Goal: Obtain resource: Download file/media

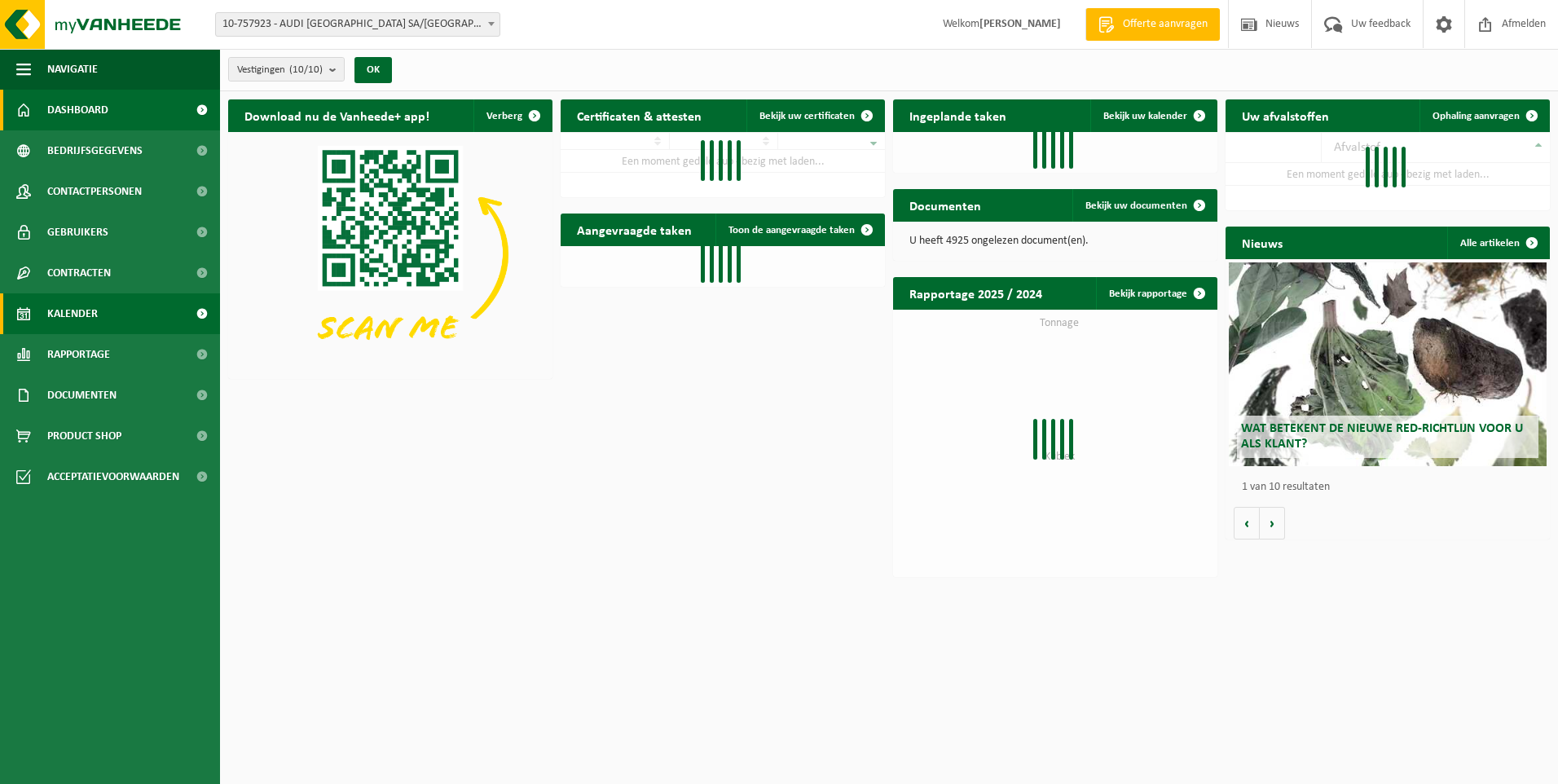
click at [84, 324] on span "Kalender" at bounding box center [72, 314] width 51 height 41
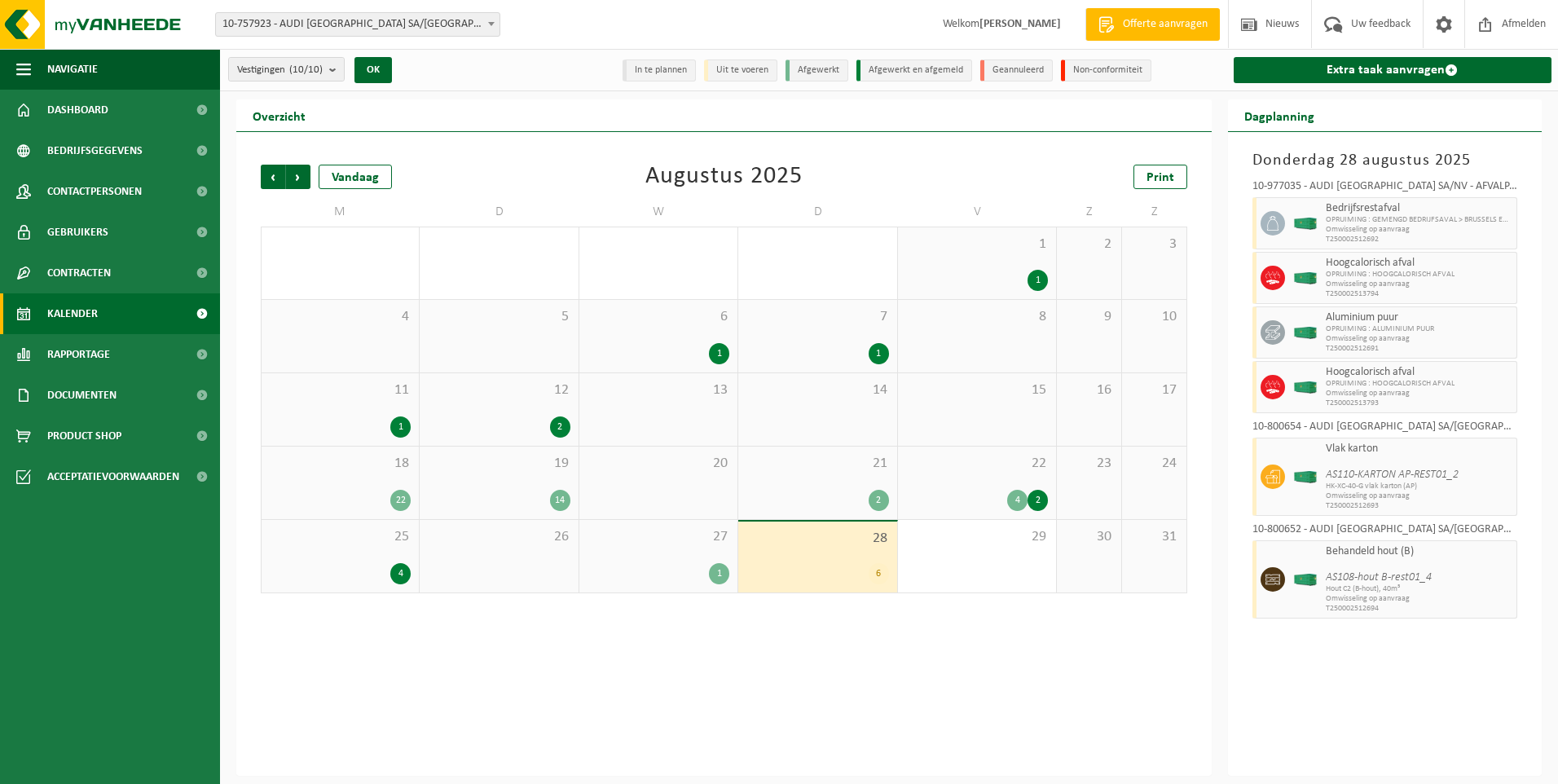
click at [700, 541] on span "27" at bounding box center [658, 537] width 142 height 18
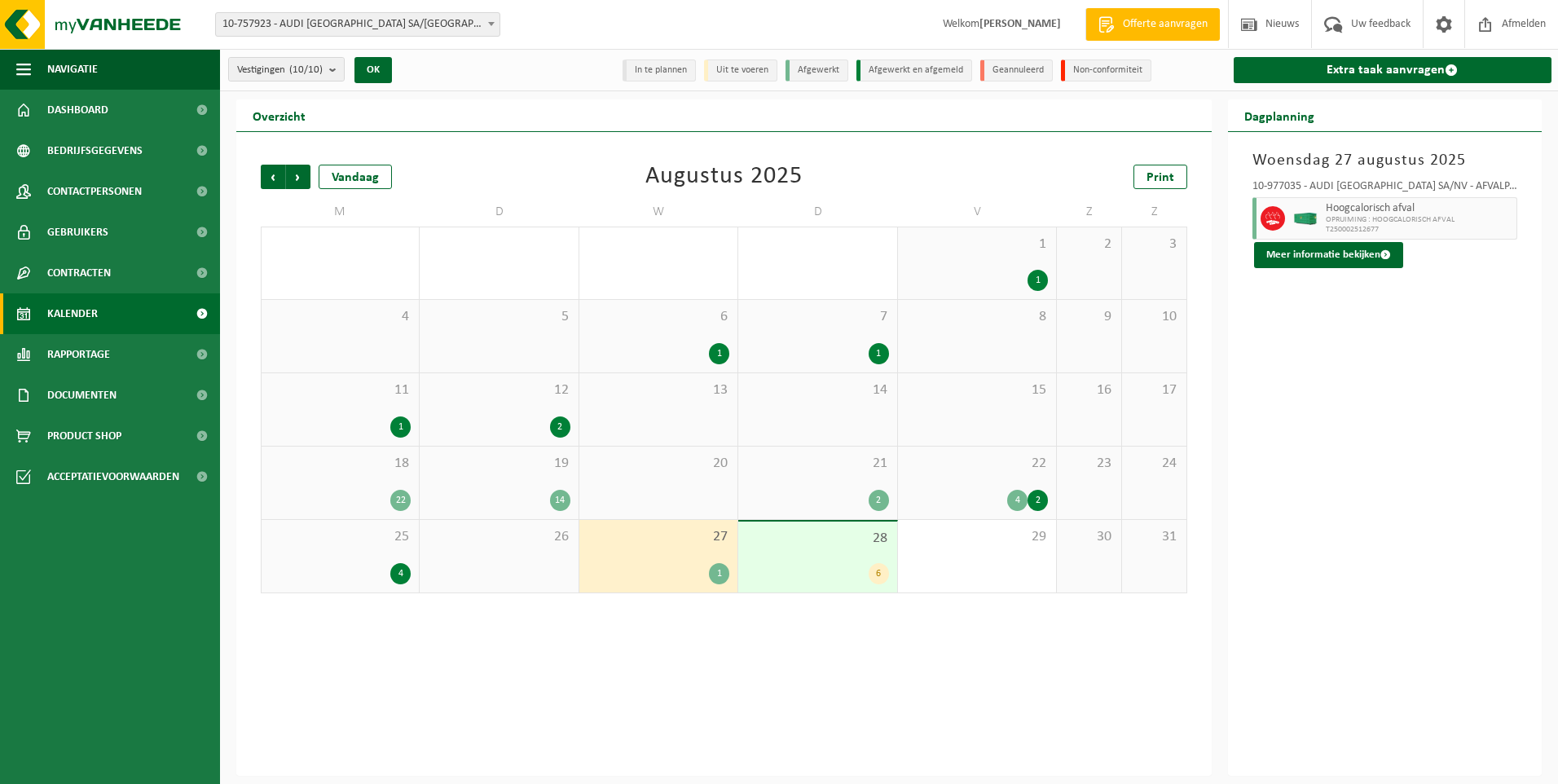
click at [794, 541] on span "28" at bounding box center [817, 538] width 142 height 18
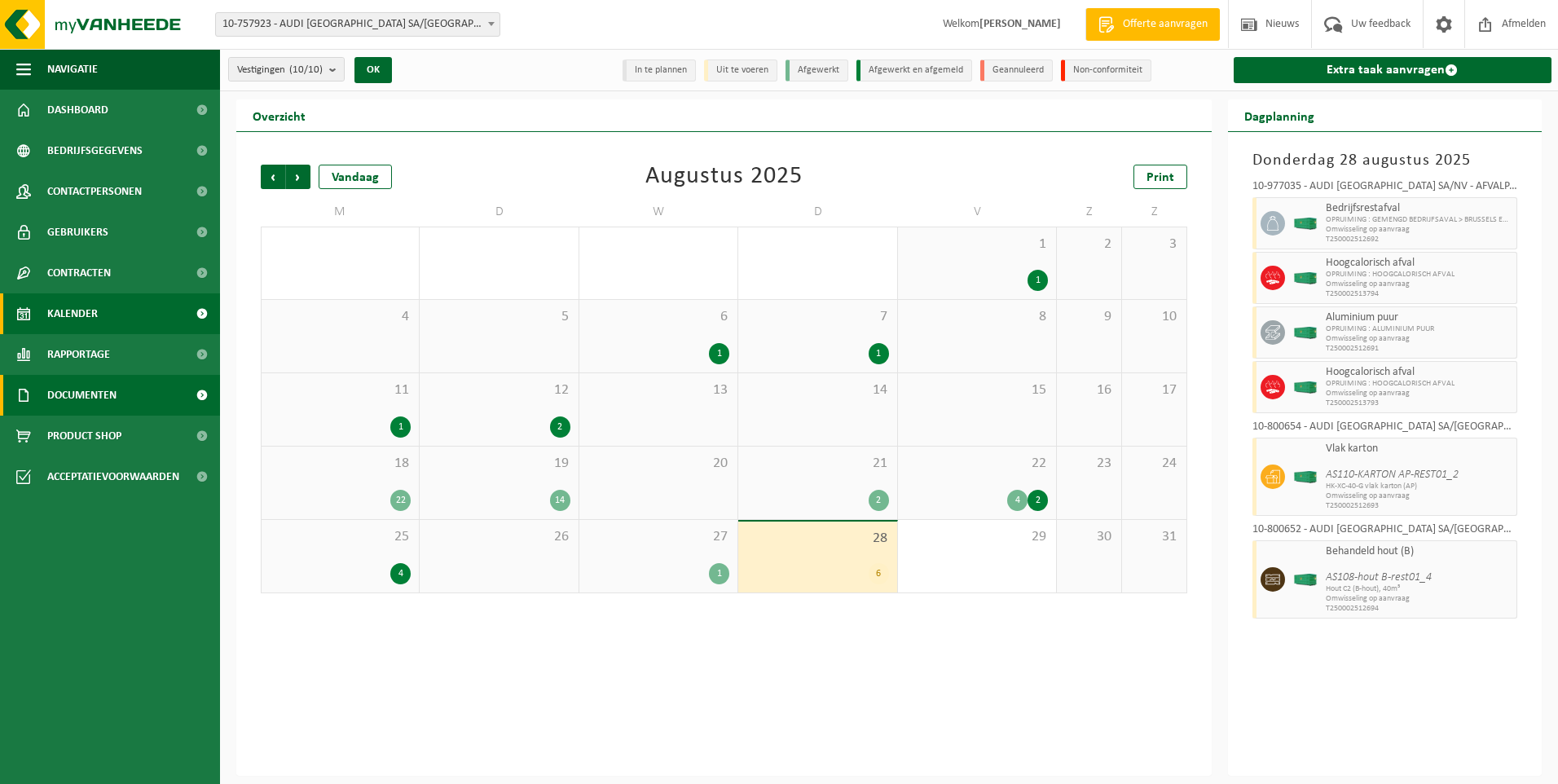
click at [90, 376] on span "Documenten" at bounding box center [82, 396] width 69 height 41
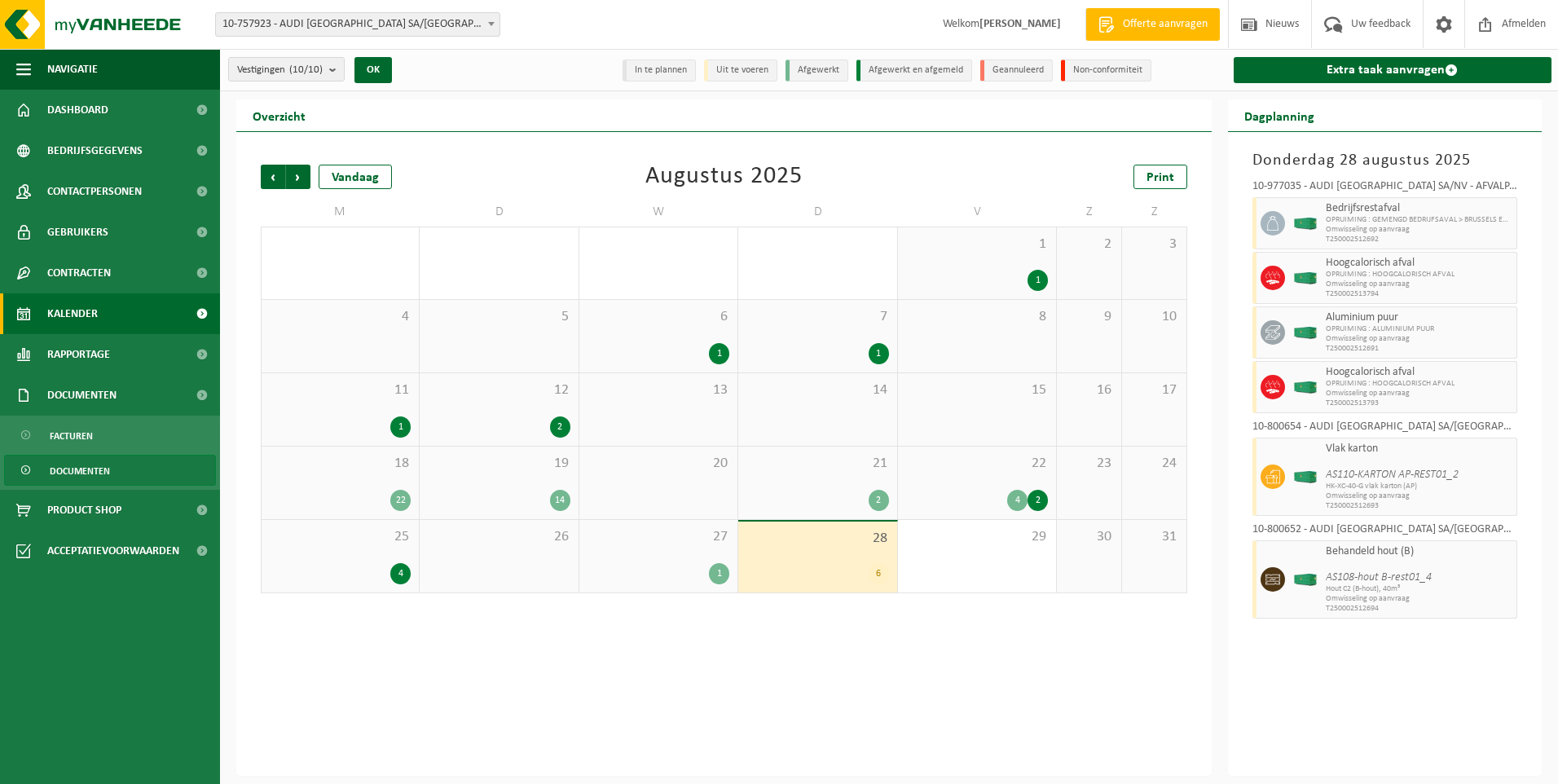
click at [81, 474] on span "Documenten" at bounding box center [80, 470] width 60 height 31
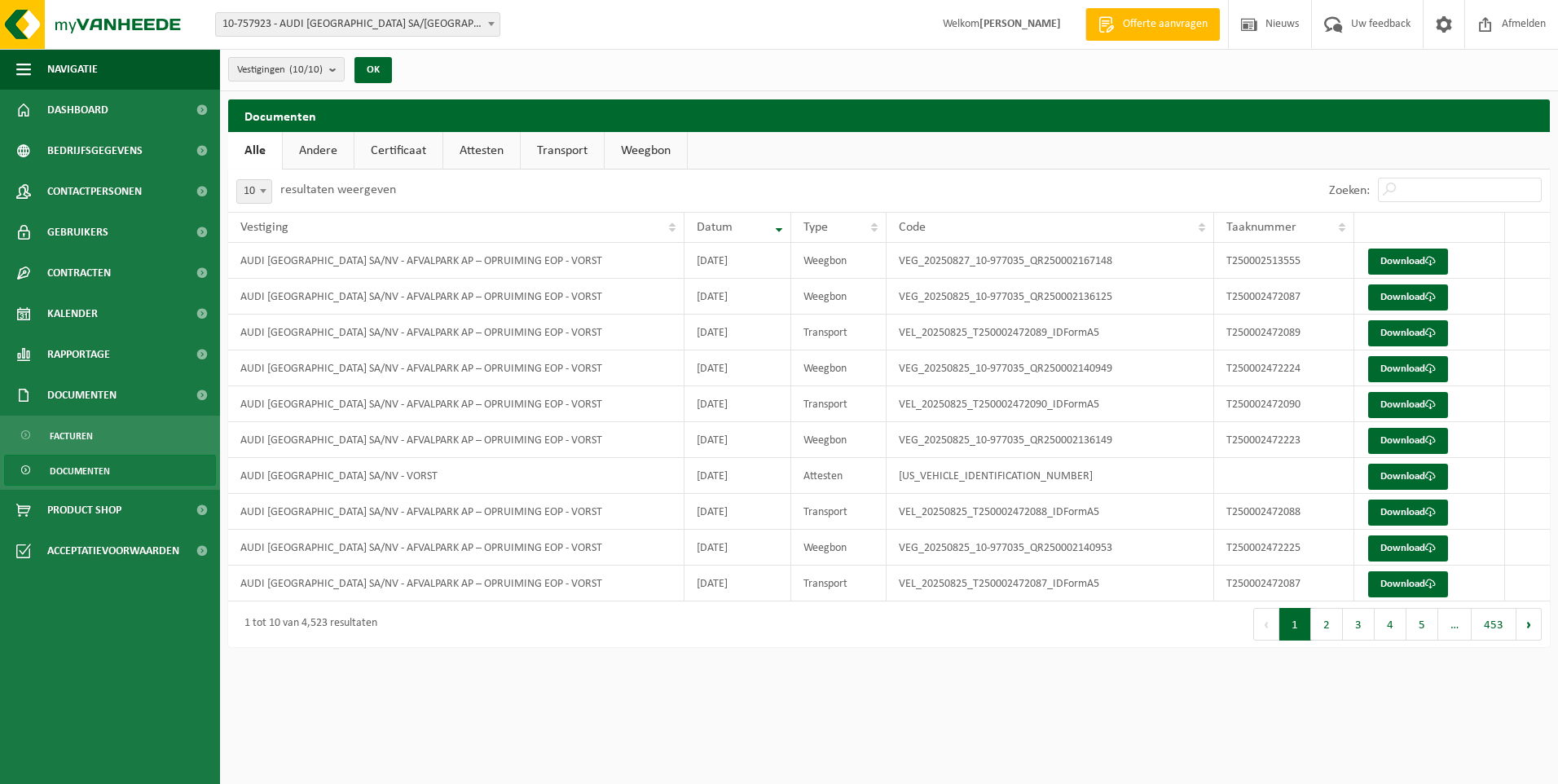
click at [392, 160] on link "Certificaat" at bounding box center [398, 151] width 88 height 37
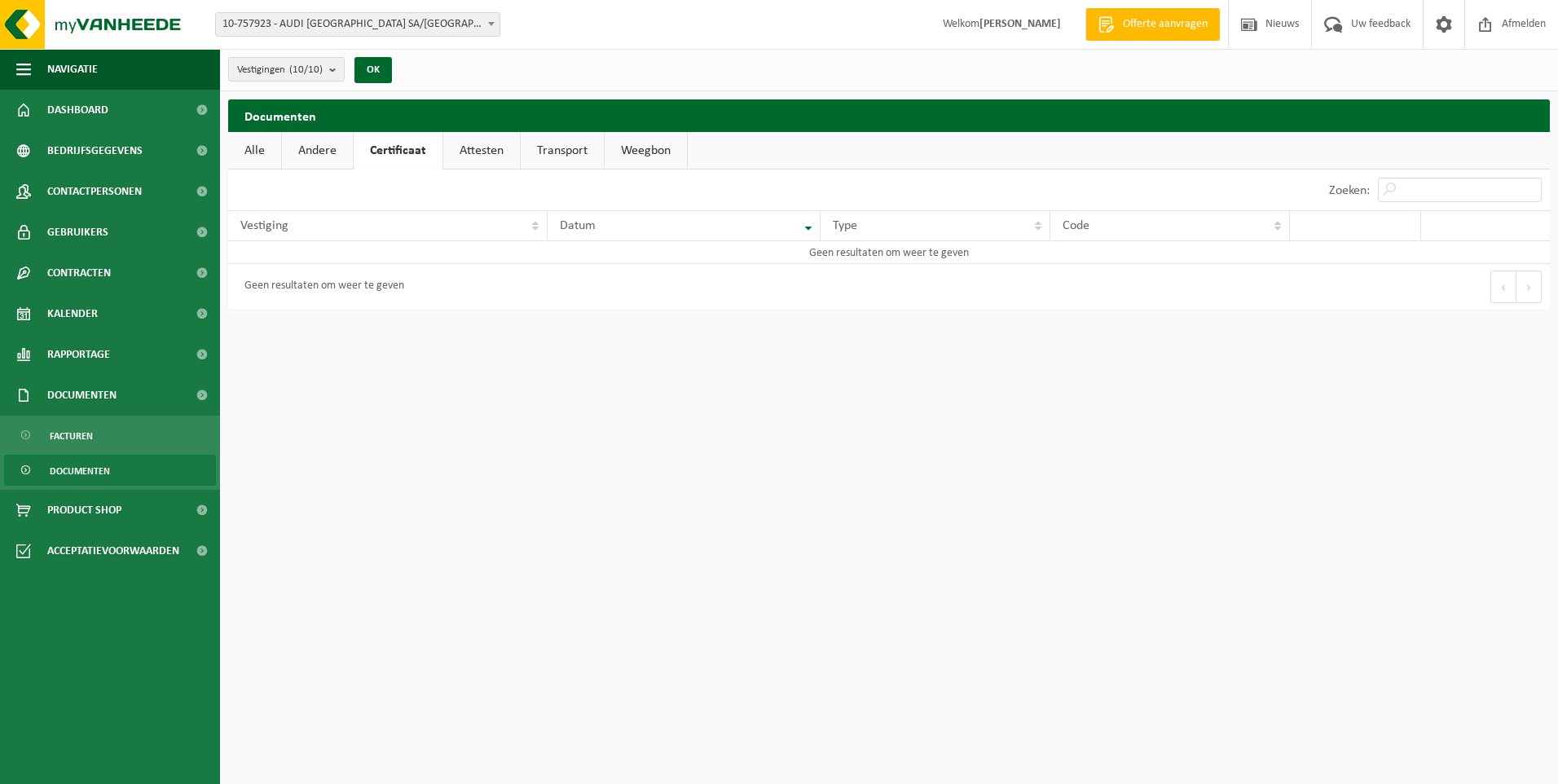
click at [496, 153] on link "Attesten" at bounding box center [482, 151] width 76 height 37
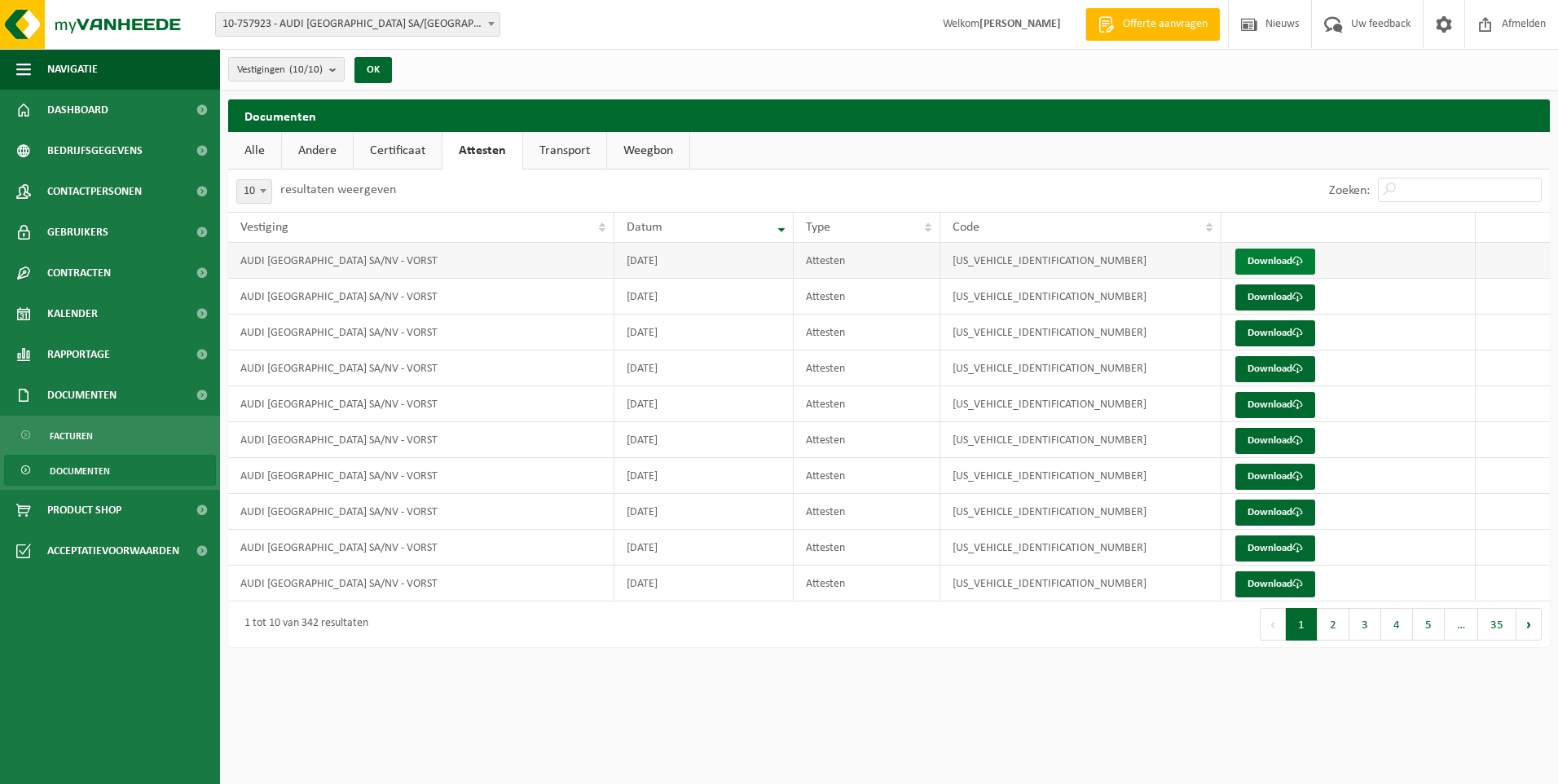
click at [1294, 270] on link "Download" at bounding box center [1276, 261] width 80 height 26
click at [1265, 300] on link "Download" at bounding box center [1276, 297] width 80 height 26
